Goal: Browse casually

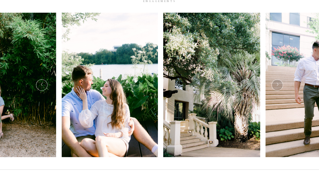
scroll to position [84, 0]
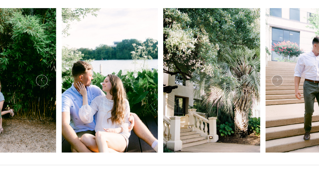
click at [279, 80] on div at bounding box center [277, 80] width 11 height 11
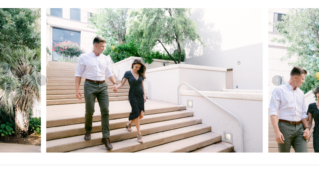
click at [278, 81] on div at bounding box center [277, 80] width 11 height 11
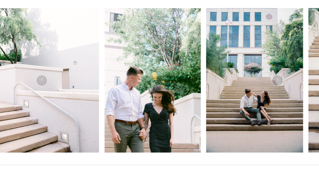
click at [278, 81] on div at bounding box center [277, 80] width 11 height 11
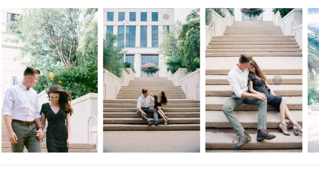
click at [278, 81] on div at bounding box center [277, 80] width 11 height 11
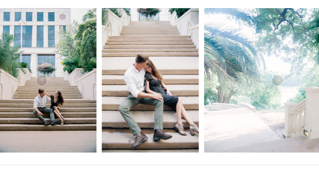
click at [278, 81] on div at bounding box center [277, 80] width 11 height 11
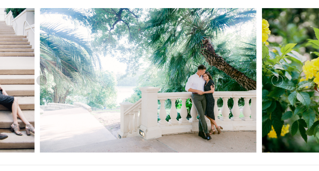
click at [278, 81] on div at bounding box center [277, 80] width 11 height 11
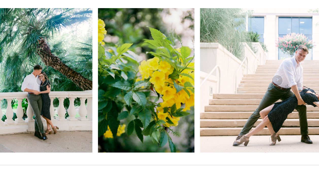
click at [279, 81] on div at bounding box center [277, 80] width 11 height 11
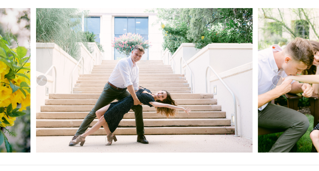
click at [275, 82] on icon at bounding box center [277, 80] width 4 height 5
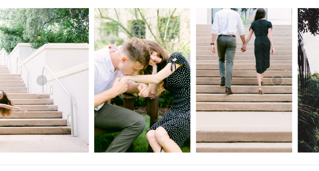
click at [275, 82] on icon at bounding box center [277, 80] width 4 height 5
